Goal: Information Seeking & Learning: Check status

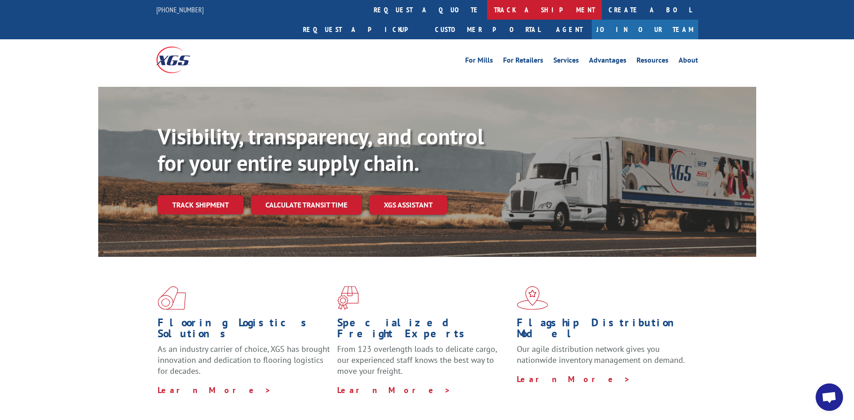
click at [487, 4] on link "track a shipment" at bounding box center [544, 10] width 115 height 20
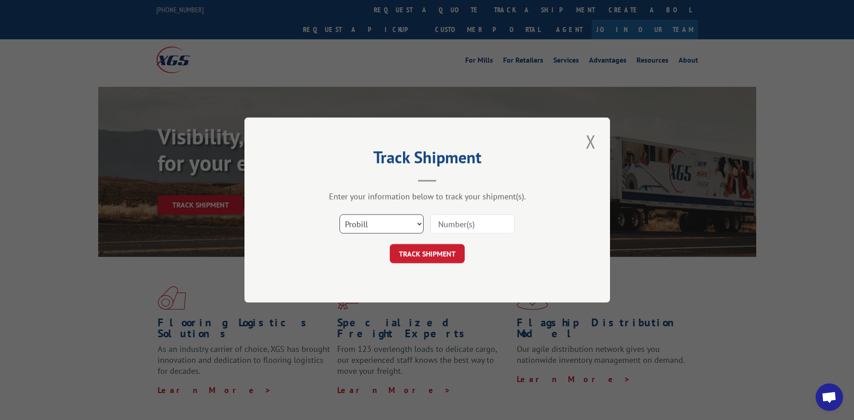
click at [339, 214] on select "Select category... Probill BOL PO" at bounding box center [381, 223] width 84 height 19
click option "PO" at bounding box center [0, 0] width 0 height 0
click at [463, 226] on input at bounding box center [472, 223] width 84 height 19
click at [339, 214] on select "Select category... Probill BOL PO" at bounding box center [381, 223] width 84 height 19
select select "bol"
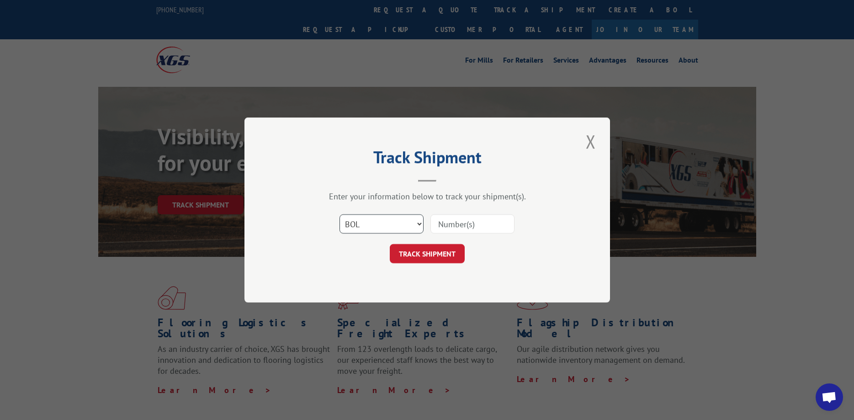
click option "BOL" at bounding box center [0, 0] width 0 height 0
click at [446, 222] on input at bounding box center [472, 223] width 84 height 19
type input "4081192"
click button "TRACK SHIPMENT" at bounding box center [427, 253] width 75 height 19
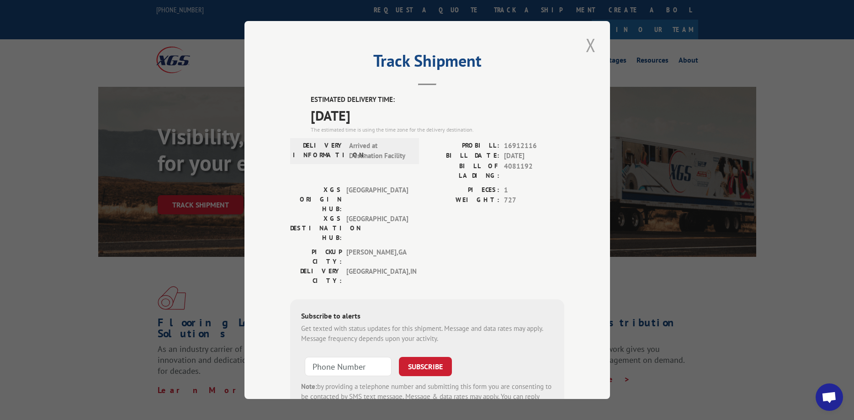
click at [589, 44] on button "Close modal" at bounding box center [591, 44] width 16 height 25
